Goal: Find specific page/section: Find specific page/section

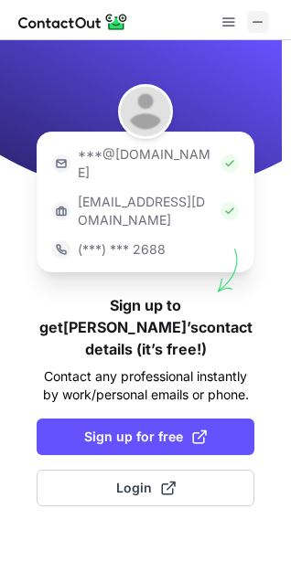
click at [260, 15] on span at bounding box center [257, 22] width 15 height 15
